Goal: Transaction & Acquisition: Subscribe to service/newsletter

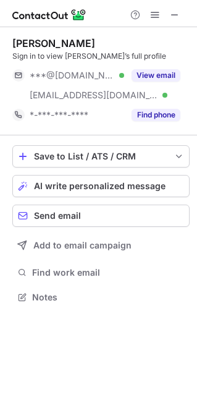
scroll to position [288, 197]
click at [163, 63] on div "[PERSON_NAME] Sign in to view [PERSON_NAME]’s full profile ***@[DOMAIN_NAME] Ve…" at bounding box center [100, 81] width 177 height 88
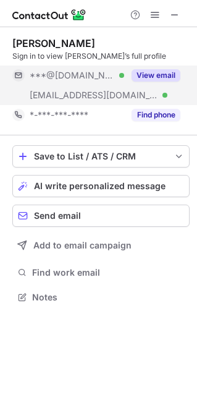
click at [166, 76] on button "View email" at bounding box center [156, 75] width 49 height 12
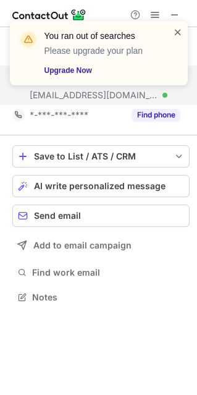
click at [176, 33] on span at bounding box center [178, 32] width 10 height 12
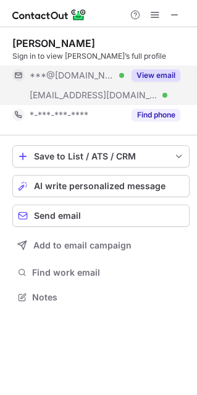
click at [156, 12] on div "You ran out of searches Please upgrade your plan Upgrade Now" at bounding box center [99, 58] width 198 height 99
click at [153, 19] on span at bounding box center [155, 15] width 10 height 10
click at [167, 66] on div "[PERSON_NAME] Sign in to view [PERSON_NAME]’s full profile ***@[DOMAIN_NAME] Ve…" at bounding box center [100, 81] width 177 height 88
click at [169, 73] on button "View email" at bounding box center [156, 75] width 49 height 12
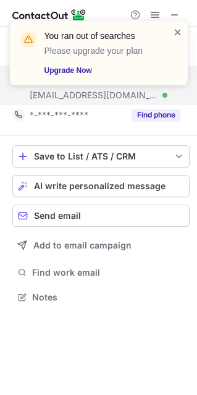
click at [176, 34] on span at bounding box center [178, 32] width 10 height 12
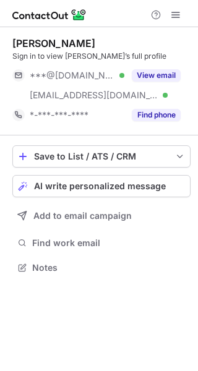
scroll to position [258, 198]
click at [187, 4] on div at bounding box center [99, 13] width 198 height 27
click at [180, 11] on span at bounding box center [176, 15] width 10 height 10
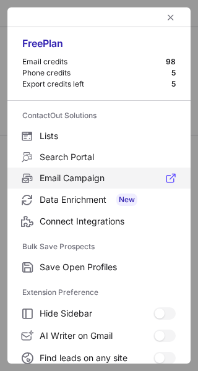
scroll to position [143, 0]
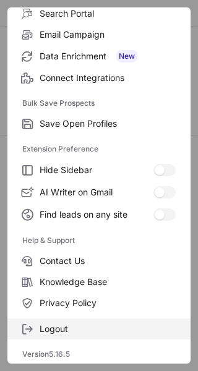
click at [44, 329] on span "Logout" at bounding box center [108, 328] width 136 height 11
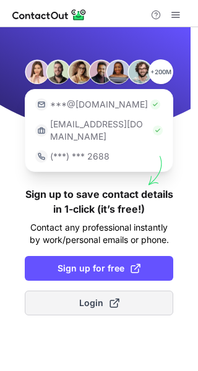
click at [53, 298] on button "Login" at bounding box center [99, 302] width 148 height 25
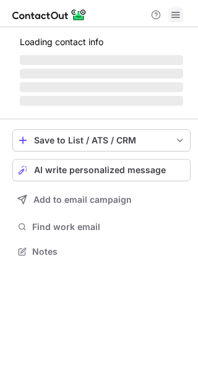
scroll to position [243, 198]
click at [181, 10] on button at bounding box center [175, 14] width 15 height 15
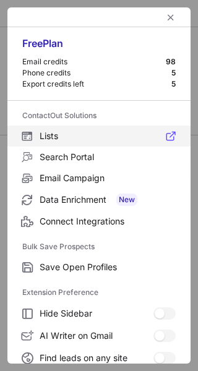
scroll to position [143, 0]
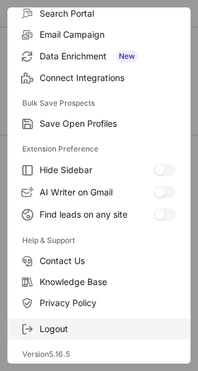
click at [48, 323] on span "Logout" at bounding box center [108, 328] width 136 height 11
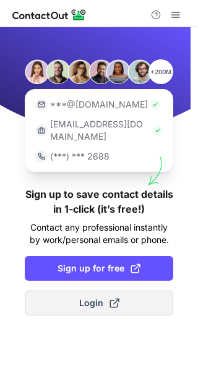
click at [83, 299] on button "Login" at bounding box center [99, 302] width 148 height 25
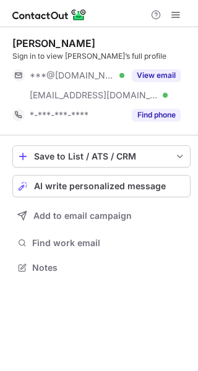
scroll to position [258, 198]
click at [169, 19] on button at bounding box center [175, 14] width 15 height 15
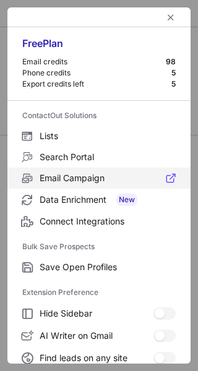
scroll to position [143, 0]
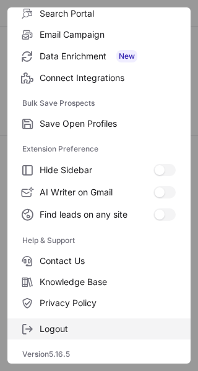
click at [69, 329] on span "Logout" at bounding box center [108, 328] width 136 height 11
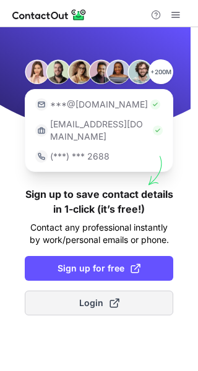
click at [87, 296] on button "Login" at bounding box center [99, 302] width 148 height 25
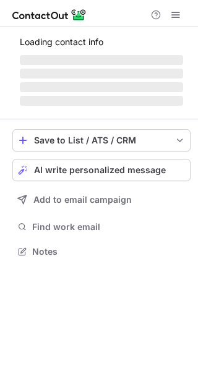
scroll to position [243, 198]
click at [176, 14] on span at bounding box center [176, 15] width 10 height 10
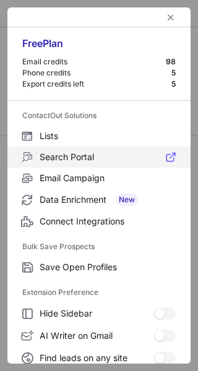
scroll to position [143, 0]
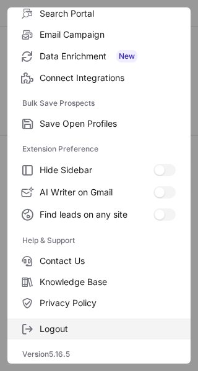
click at [60, 328] on span "Logout" at bounding box center [108, 328] width 136 height 11
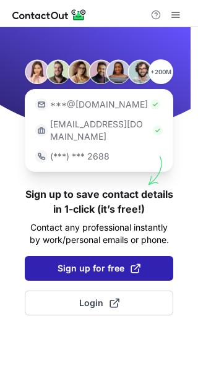
click at [90, 262] on span "Sign up for free" at bounding box center [98, 268] width 83 height 12
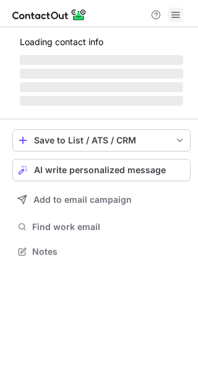
scroll to position [243, 198]
click at [182, 17] on button at bounding box center [175, 14] width 15 height 15
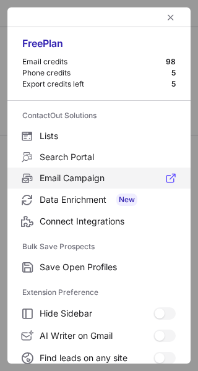
scroll to position [143, 0]
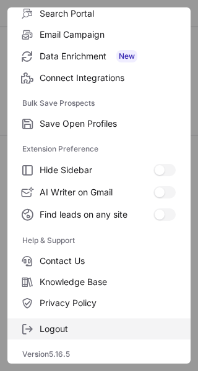
click at [69, 325] on span "Logout" at bounding box center [108, 328] width 136 height 11
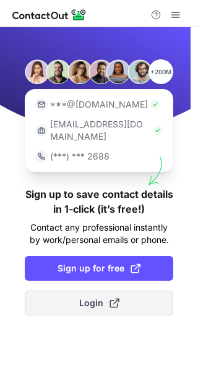
click at [83, 290] on button "Login" at bounding box center [99, 302] width 148 height 25
